Goal: Task Accomplishment & Management: Manage account settings

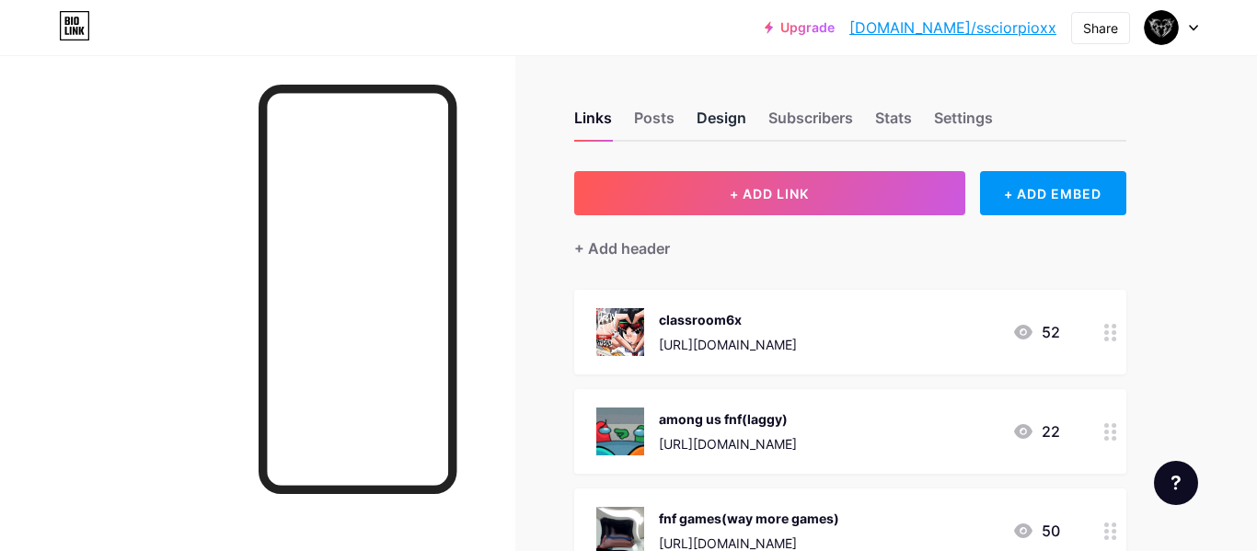
click at [725, 120] on div "Design" at bounding box center [722, 123] width 50 height 33
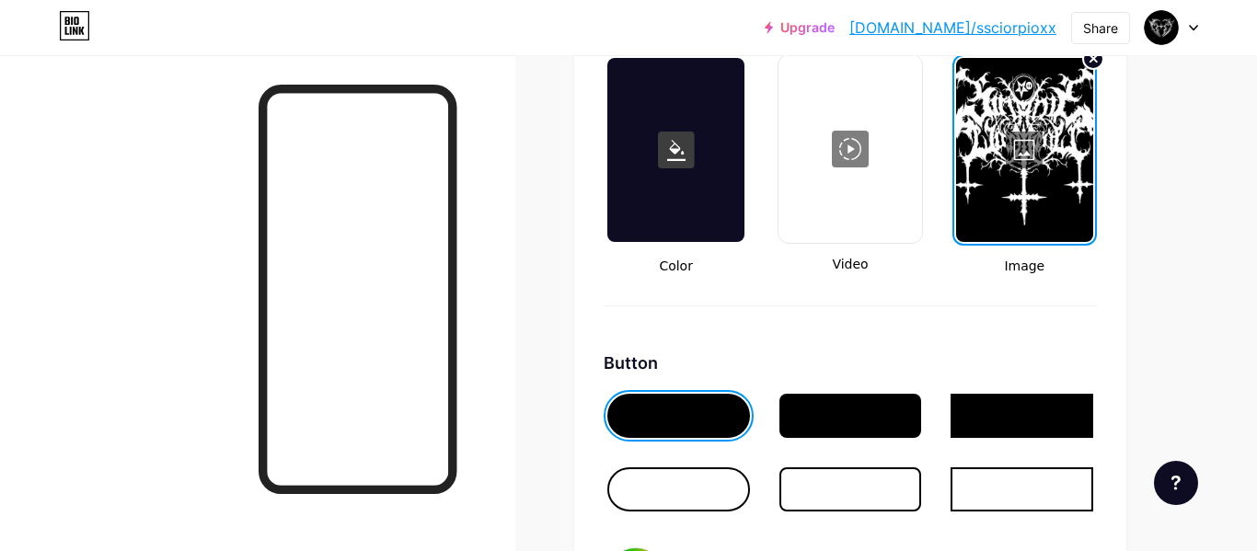
scroll to position [2536, 0]
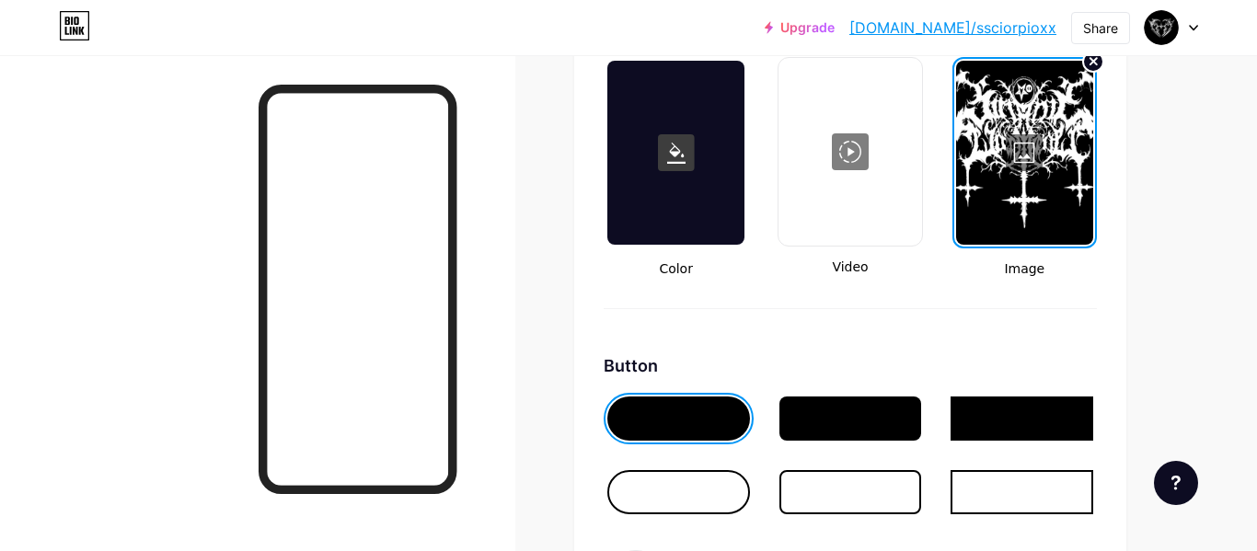
click at [984, 146] on div at bounding box center [1024, 153] width 137 height 184
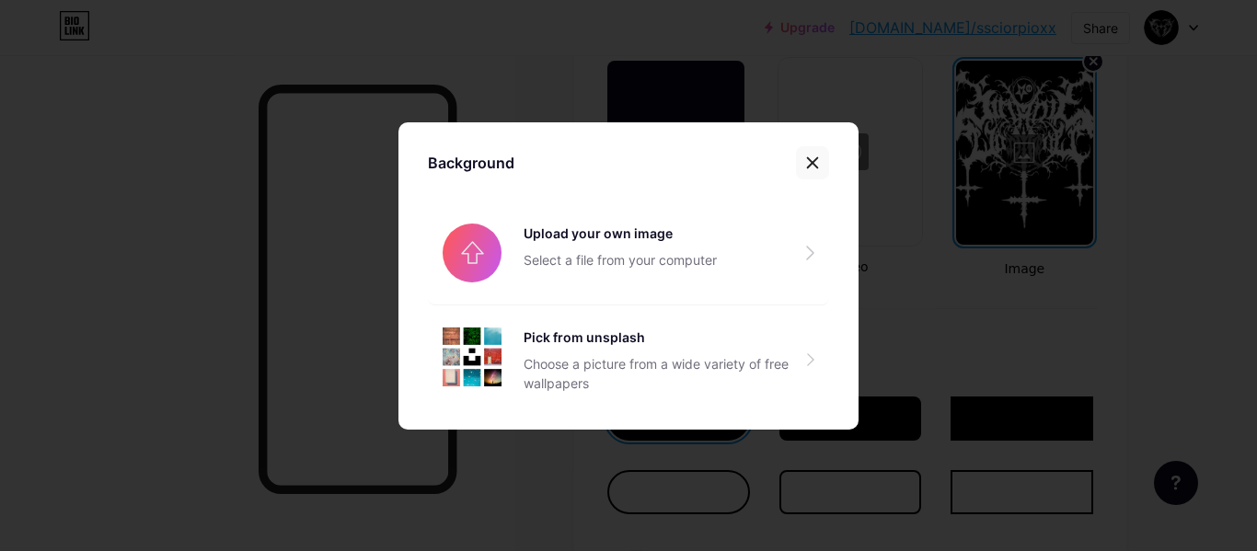
click at [805, 159] on icon at bounding box center [812, 163] width 15 height 15
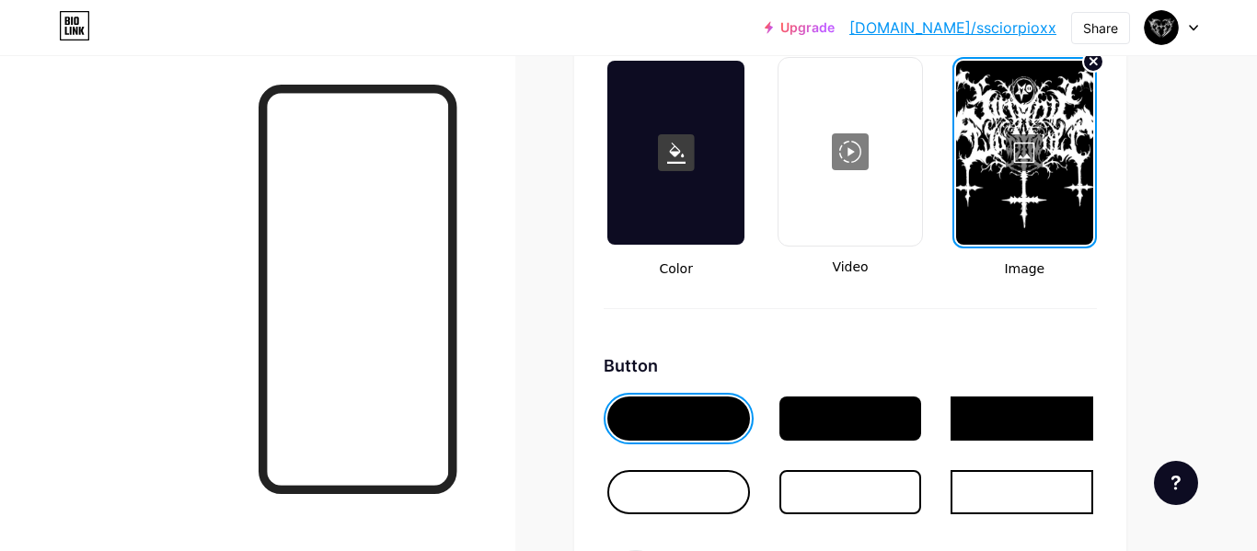
click at [849, 160] on div at bounding box center [849, 152] width 139 height 184
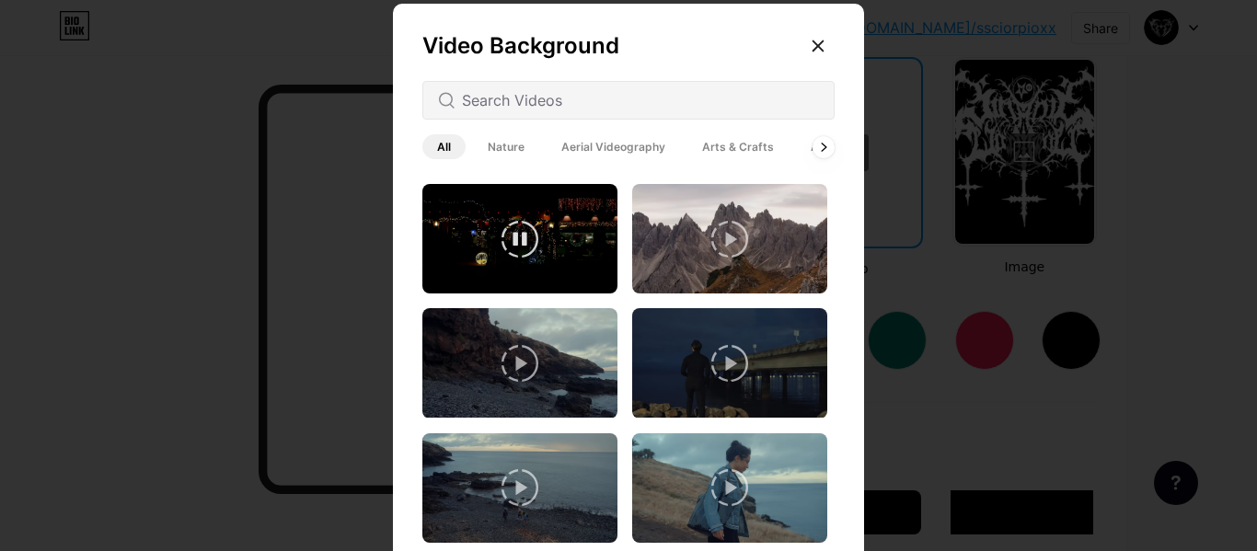
scroll to position [492, 0]
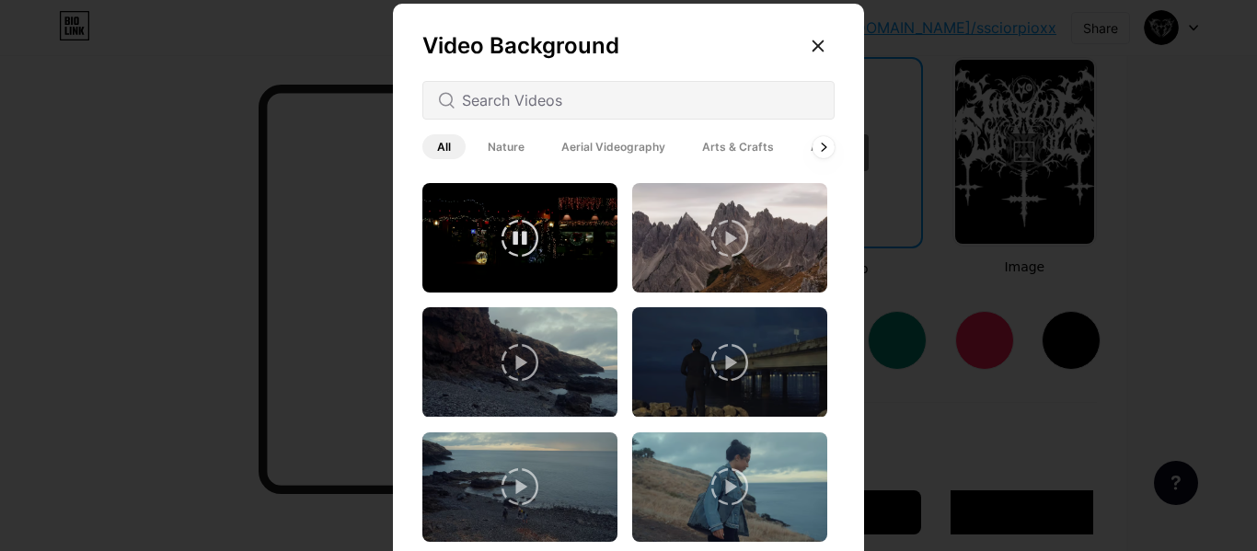
click at [514, 191] on video at bounding box center [519, 238] width 195 height 110
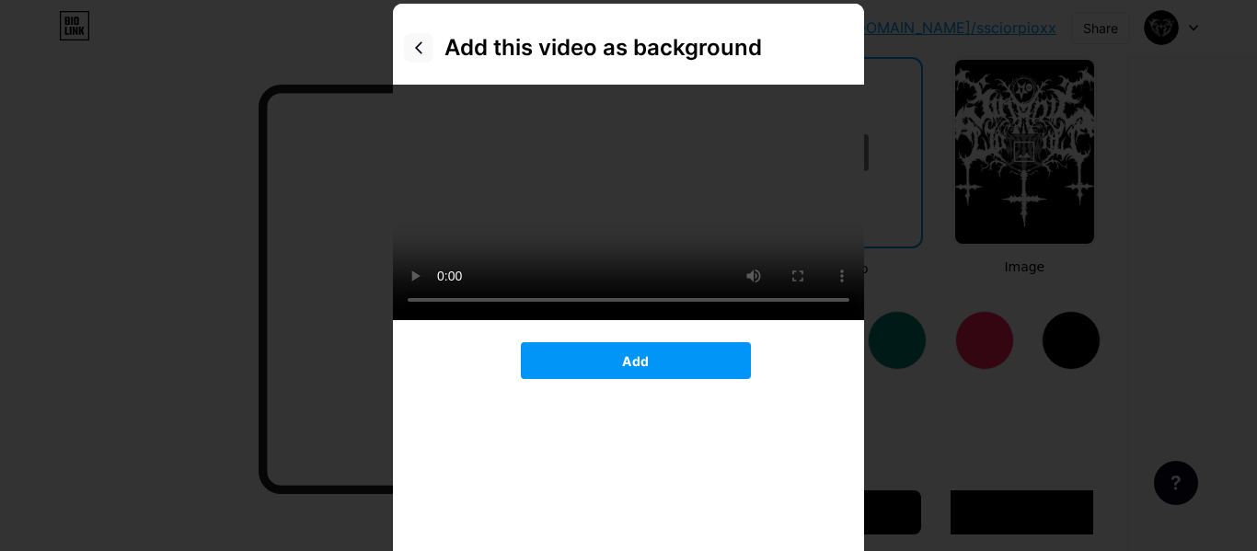
click at [422, 45] on icon at bounding box center [418, 47] width 15 height 15
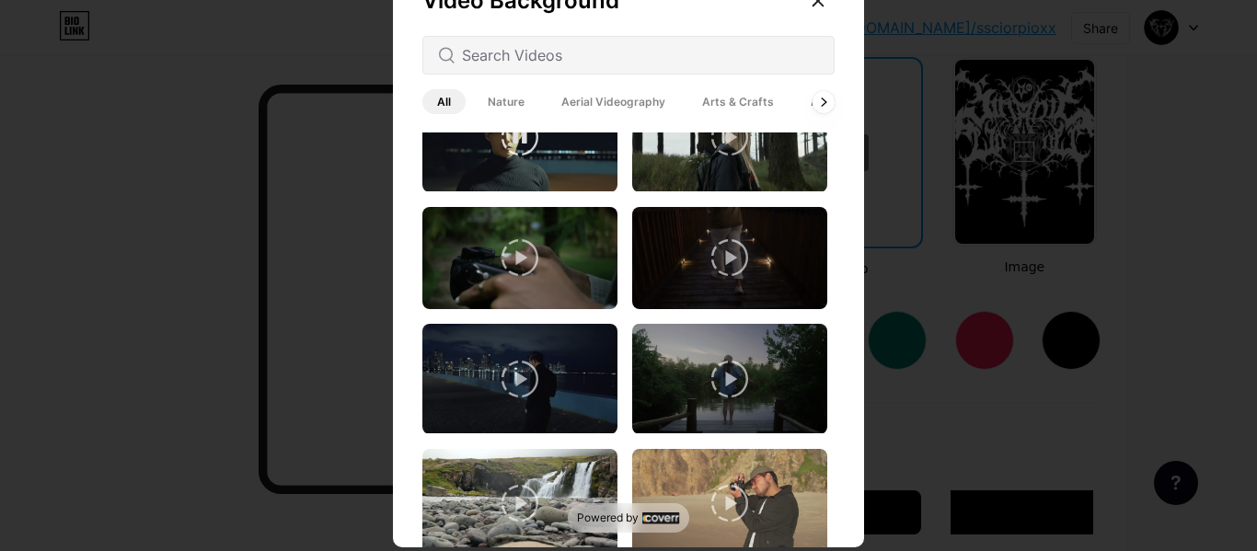
scroll to position [0, 0]
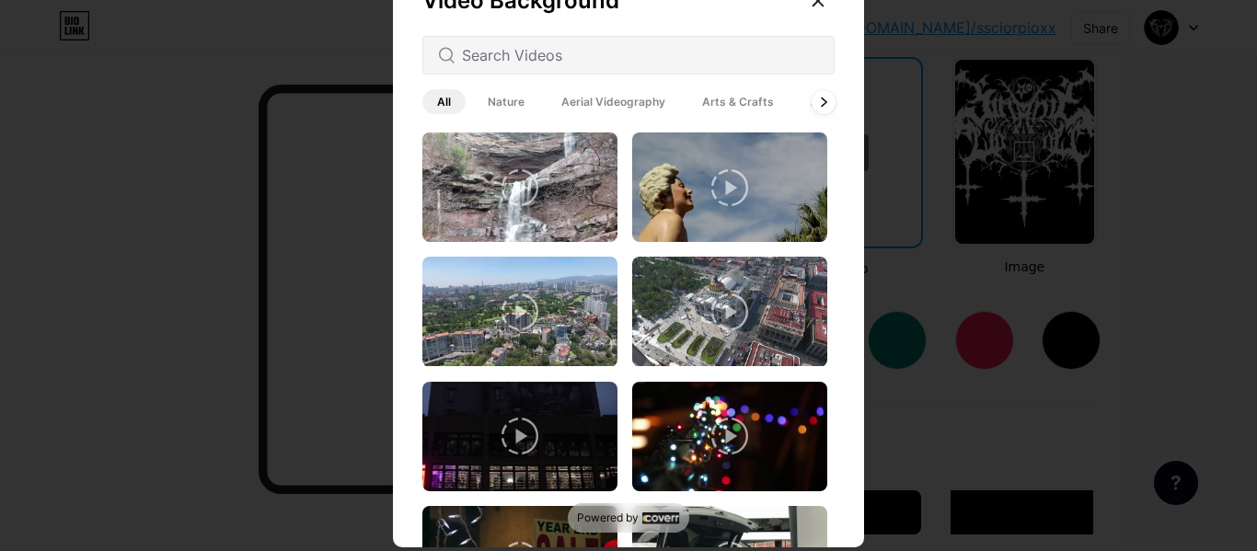
click at [820, 98] on icon at bounding box center [823, 102] width 7 height 10
click at [817, 105] on div at bounding box center [824, 101] width 24 height 24
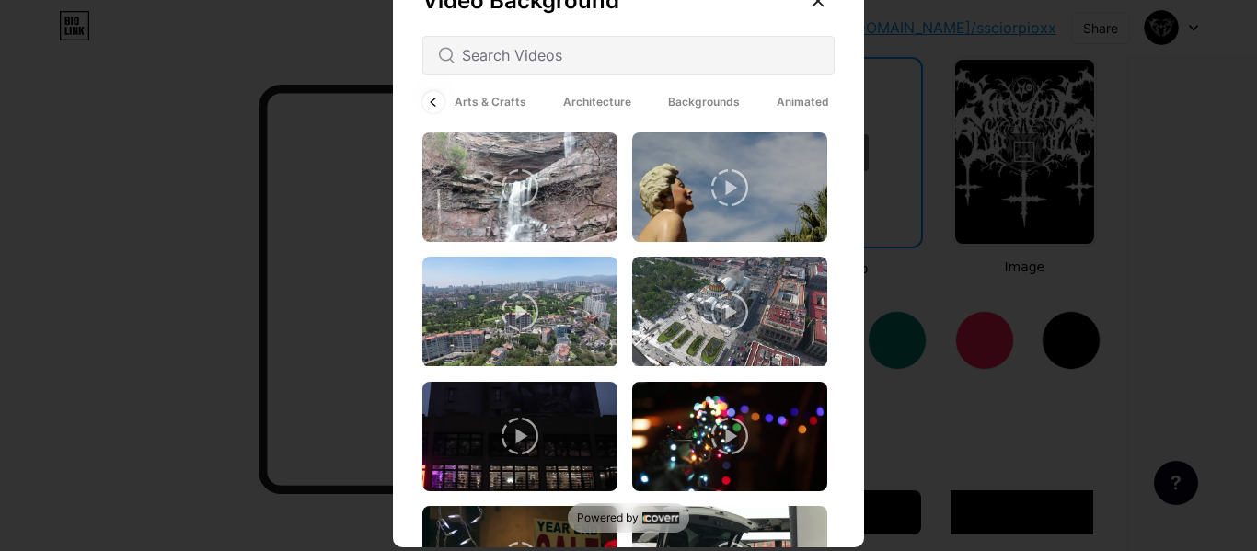
click at [728, 100] on span "Backgrounds" at bounding box center [703, 101] width 101 height 25
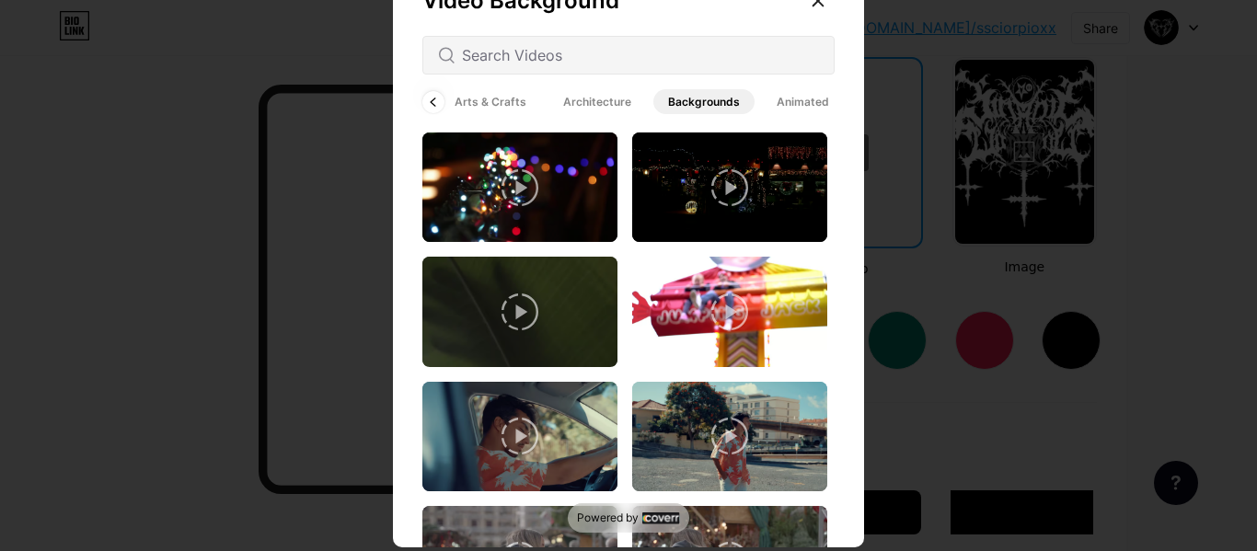
click at [780, 93] on span "Animated" at bounding box center [803, 101] width 82 height 25
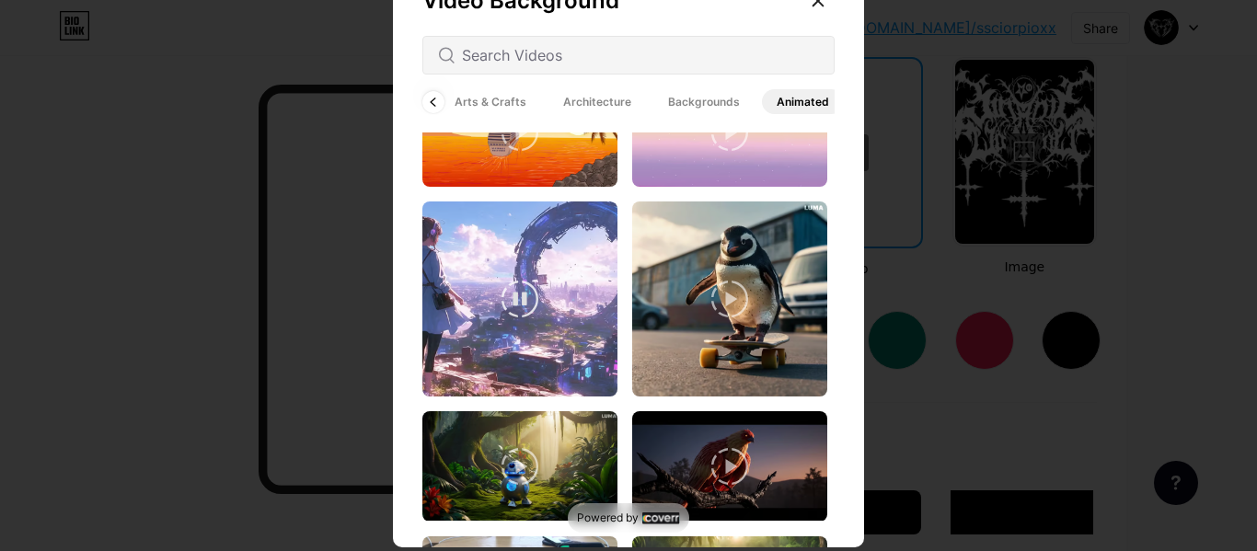
scroll to position [0, 0]
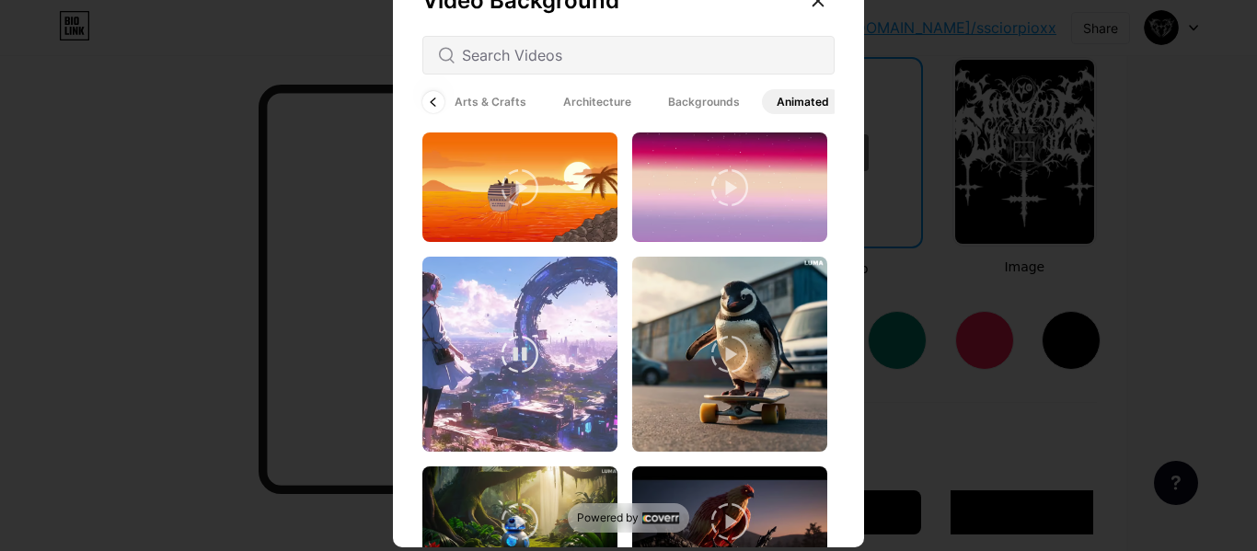
click at [567, 371] on video at bounding box center [519, 354] width 195 height 195
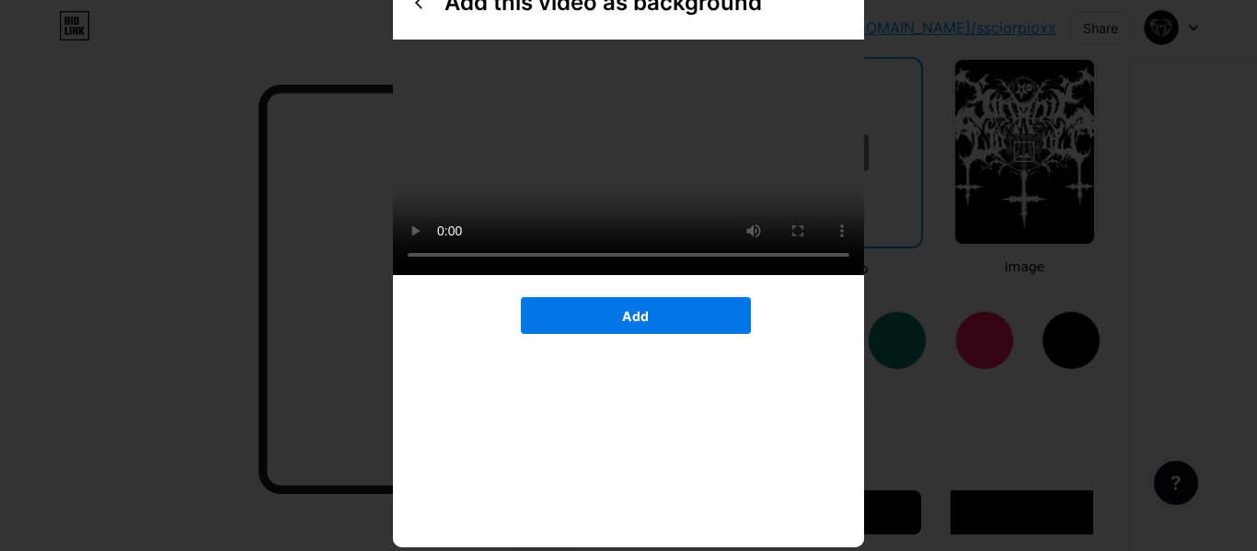
click at [595, 334] on button "Add" at bounding box center [636, 315] width 230 height 37
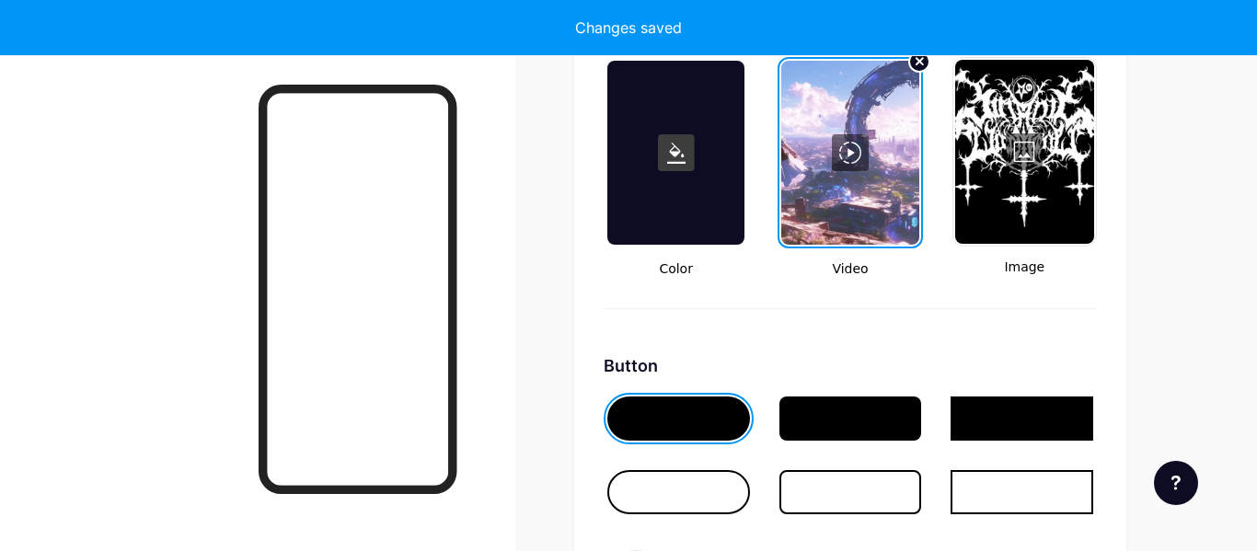
type input "#ffffff"
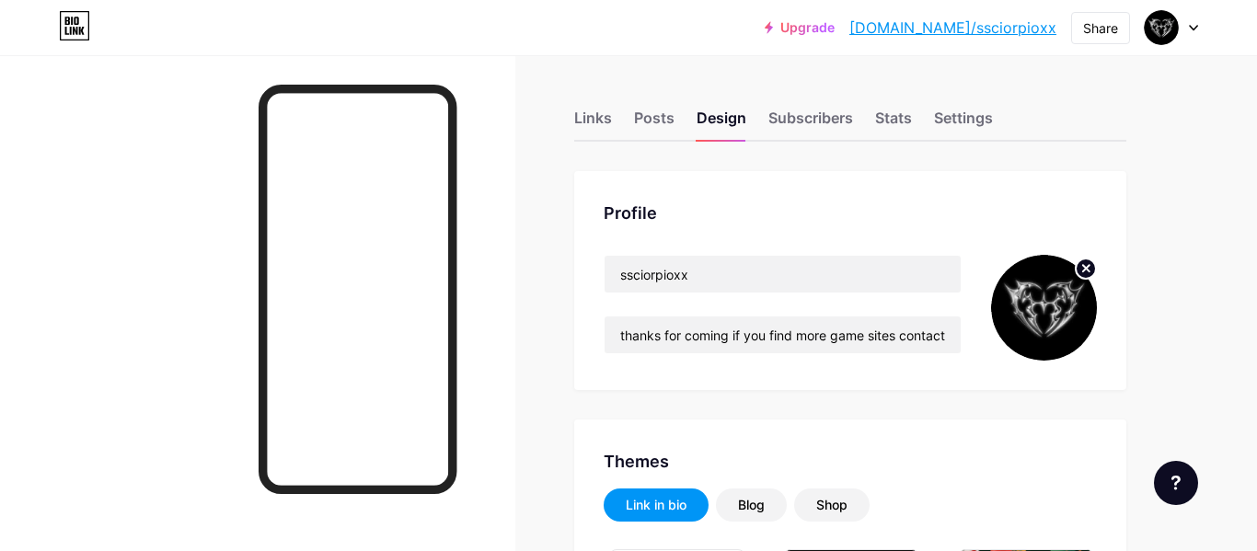
click at [1055, 295] on img at bounding box center [1044, 308] width 106 height 106
click at [1085, 274] on circle at bounding box center [1086, 269] width 20 height 20
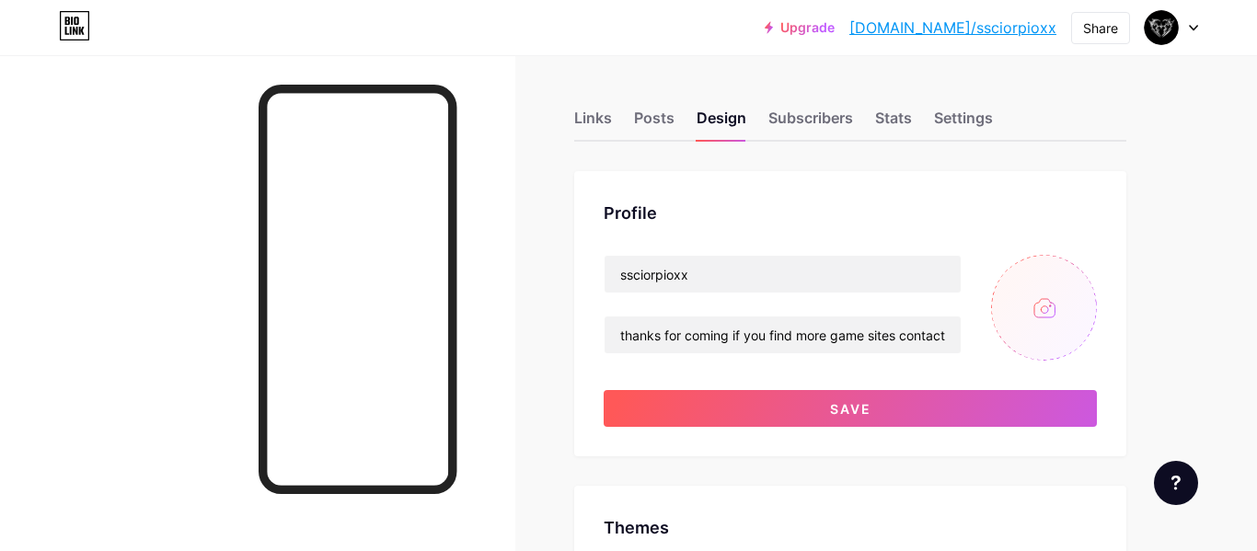
click at [1042, 306] on input "file" at bounding box center [1044, 308] width 106 height 106
type input "C:\fakepath\download (8).jpeg"
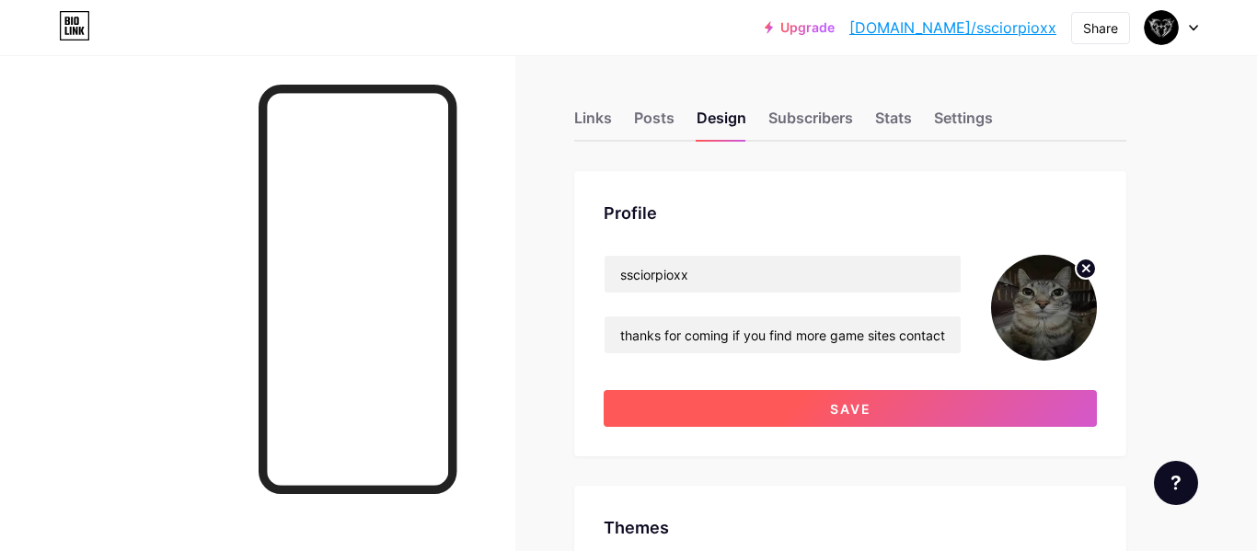
click at [859, 404] on span "Save" at bounding box center [850, 409] width 41 height 16
type input "#ffffff"
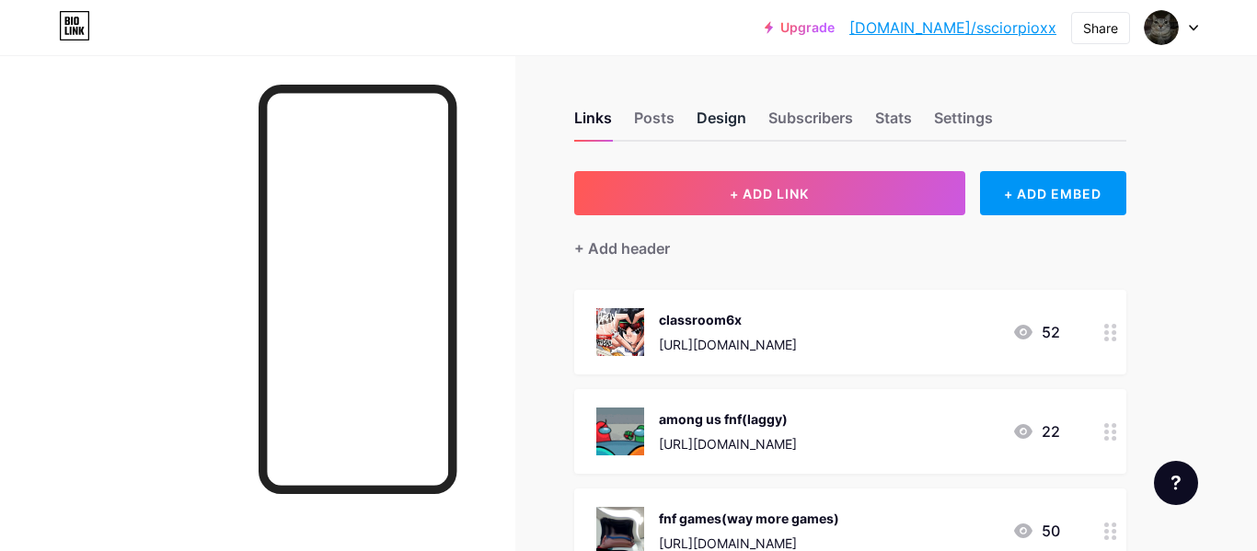
click at [734, 136] on div "Design" at bounding box center [722, 123] width 50 height 33
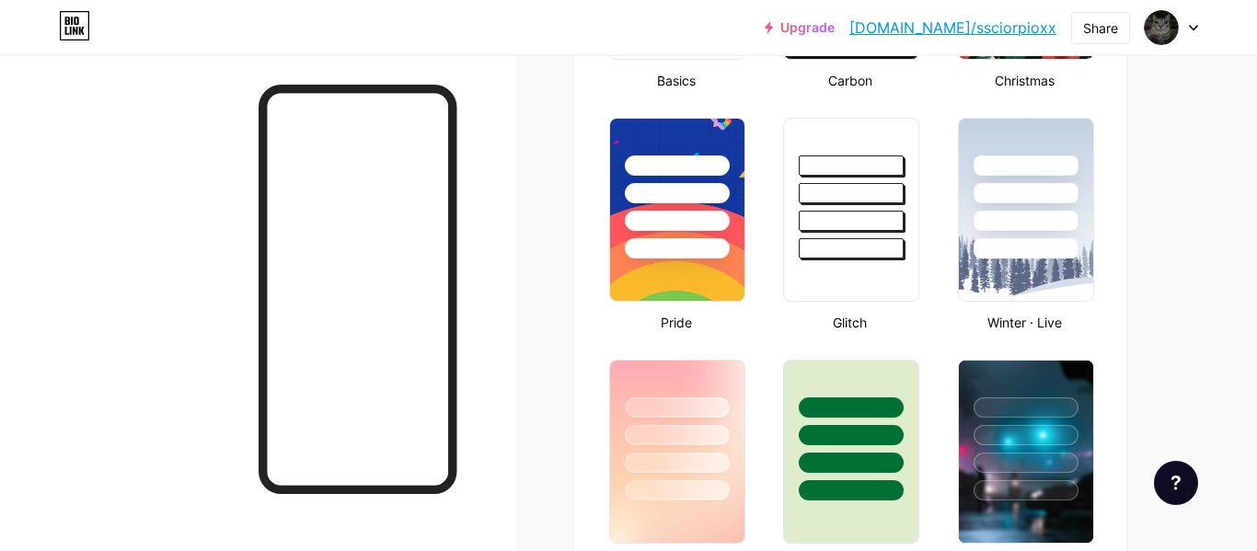
type input "#000000"
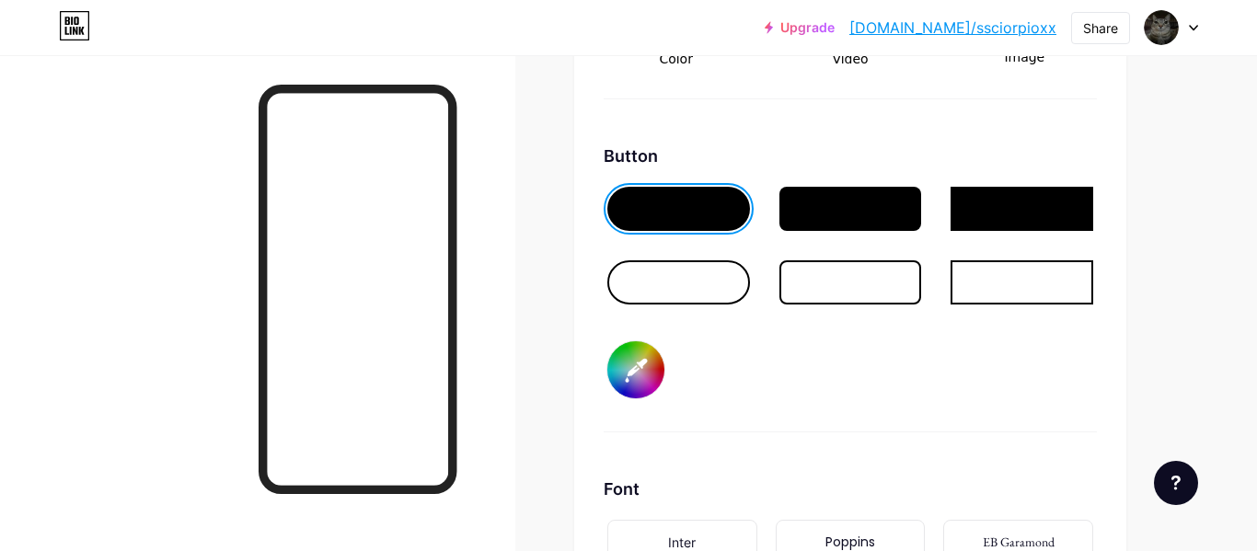
scroll to position [2749, 0]
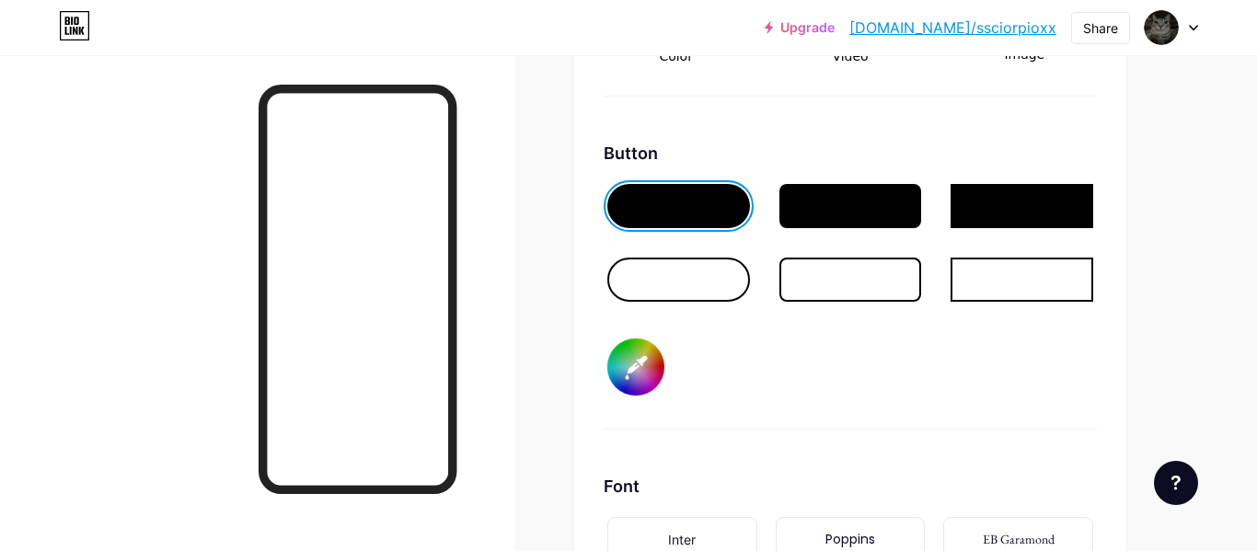
click at [647, 367] on input "#000000" at bounding box center [635, 367] width 57 height 57
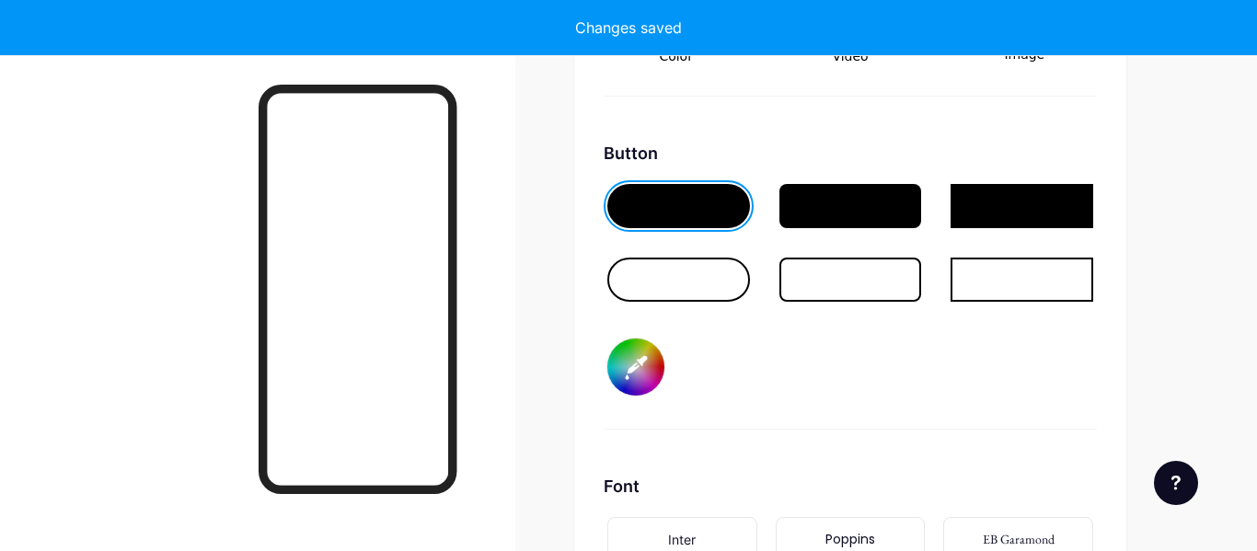
click at [863, 360] on div "Button #1ca7b0" at bounding box center [850, 285] width 493 height 289
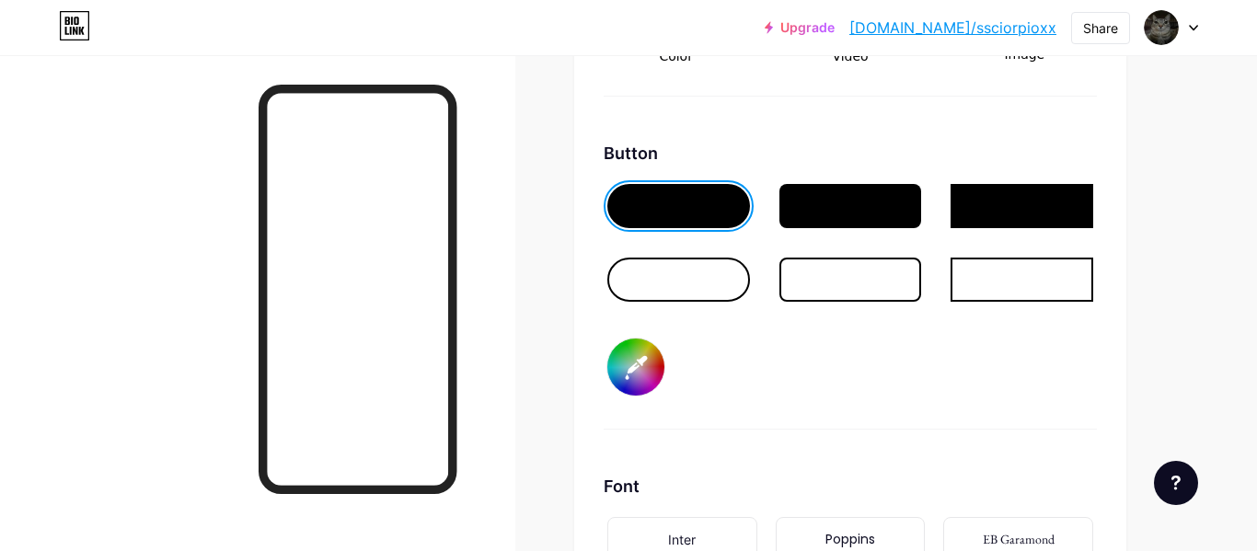
click at [652, 375] on input "#1ca7b0" at bounding box center [635, 367] width 57 height 57
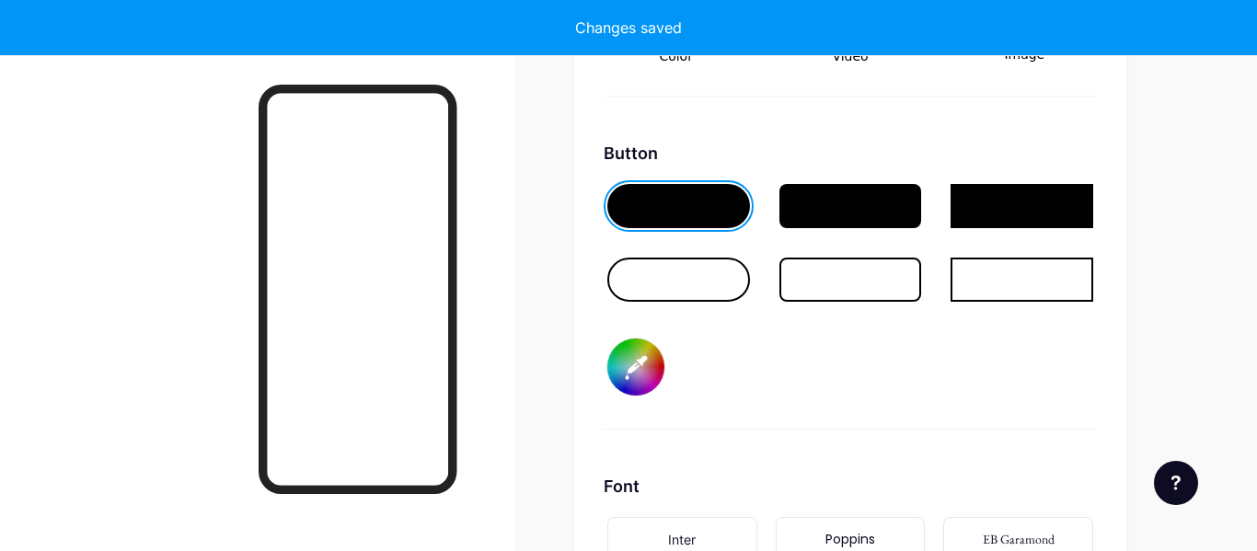
click at [849, 329] on div "Button #568c8f" at bounding box center [850, 285] width 493 height 289
click at [639, 362] on input "#568c8f" at bounding box center [635, 367] width 57 height 57
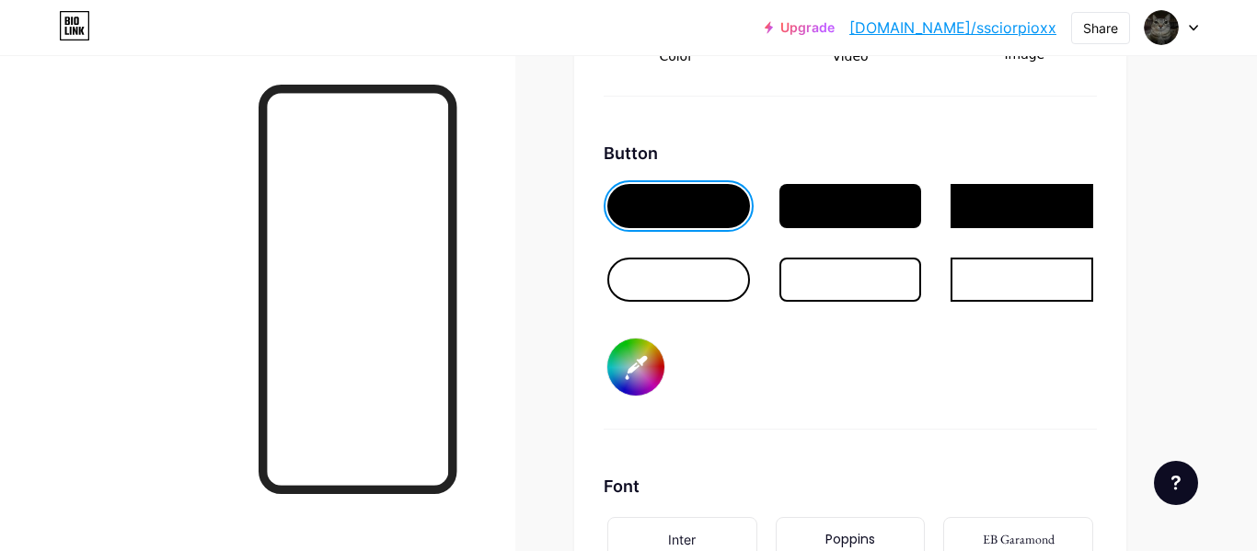
type input "#5d4596"
click at [871, 421] on div "Button #5d4596" at bounding box center [850, 285] width 493 height 289
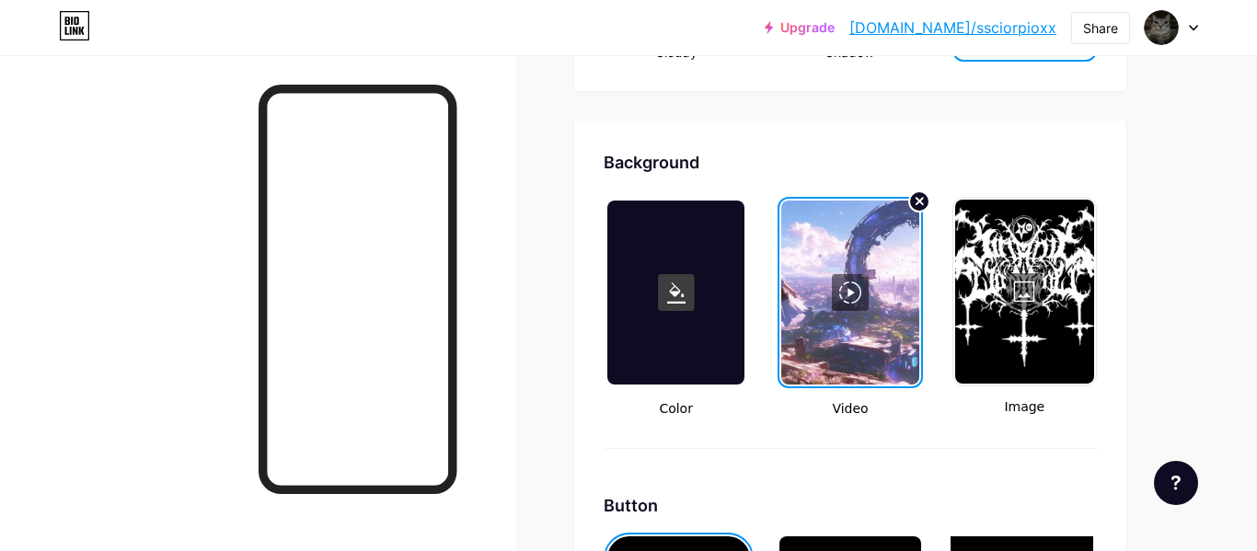
scroll to position [2368, 0]
